Goal: Find specific page/section: Find specific page/section

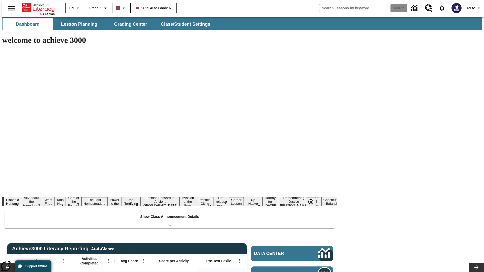
click at [77, 24] on button "Lesson Planning" at bounding box center [79, 24] width 50 height 12
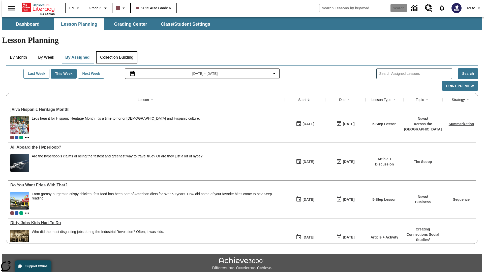
click at [117, 51] on button "Collection Building" at bounding box center [116, 57] width 41 height 12
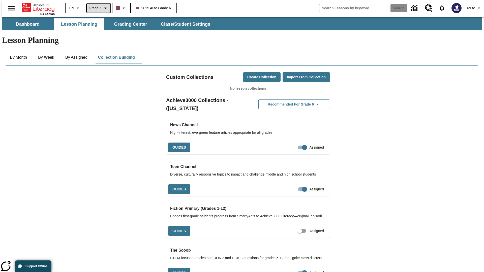
click at [97, 8] on span "Grade 6" at bounding box center [95, 8] width 13 height 5
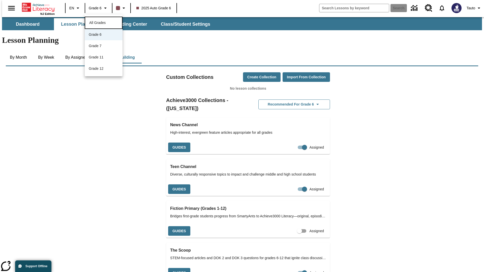
click at [104, 22] on span "All Grades" at bounding box center [97, 23] width 16 height 4
